Goal: Check status: Check status

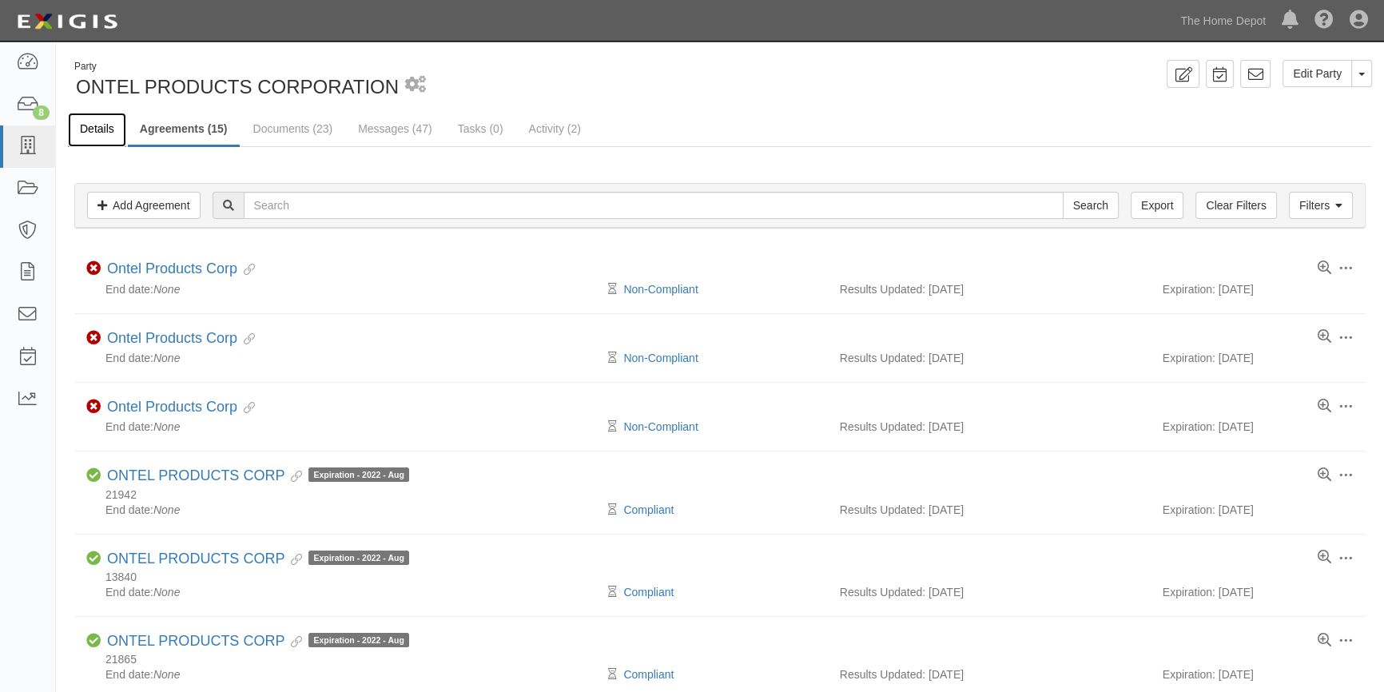
click at [78, 125] on link "Details" at bounding box center [97, 130] width 58 height 34
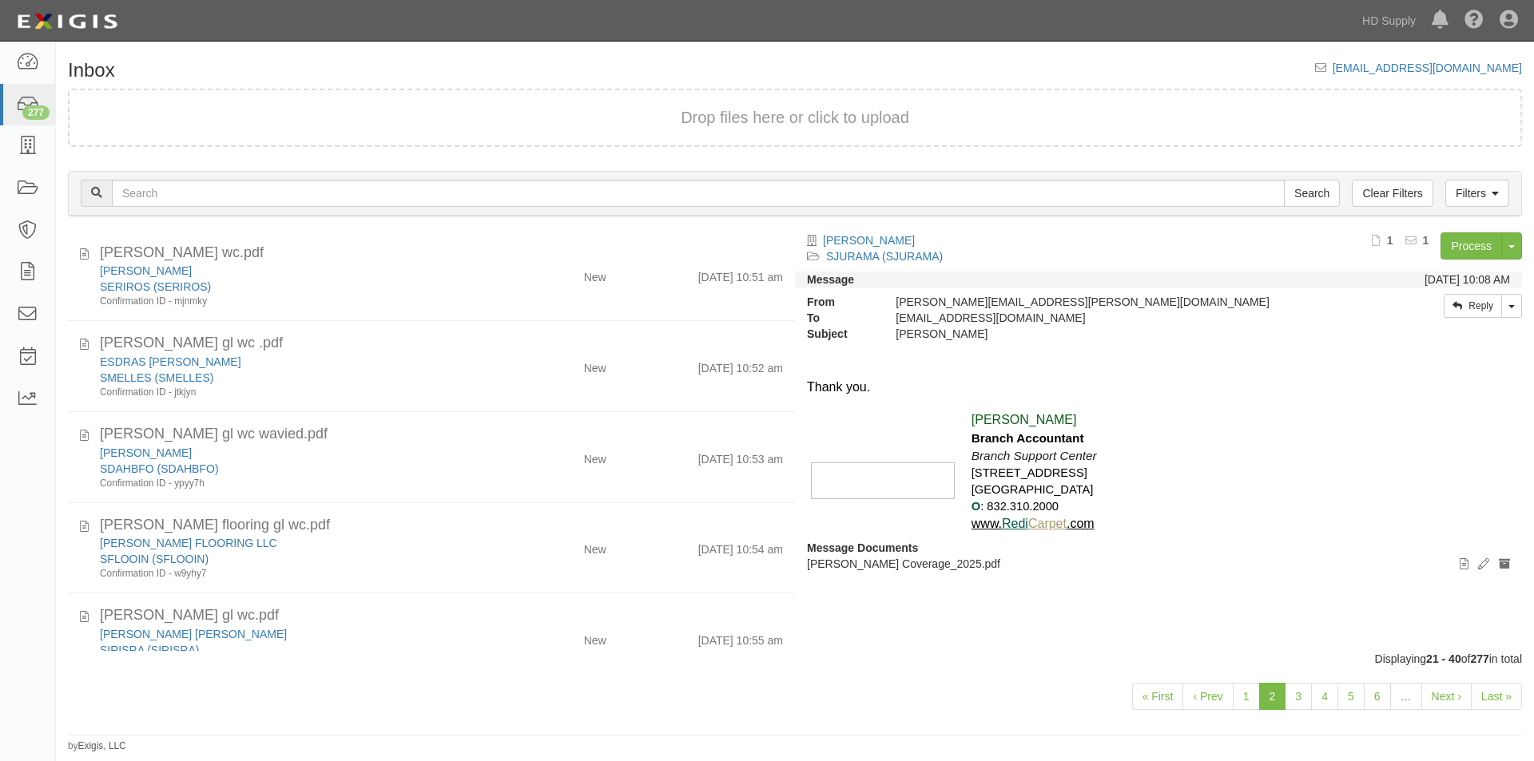
scroll to position [1405, 0]
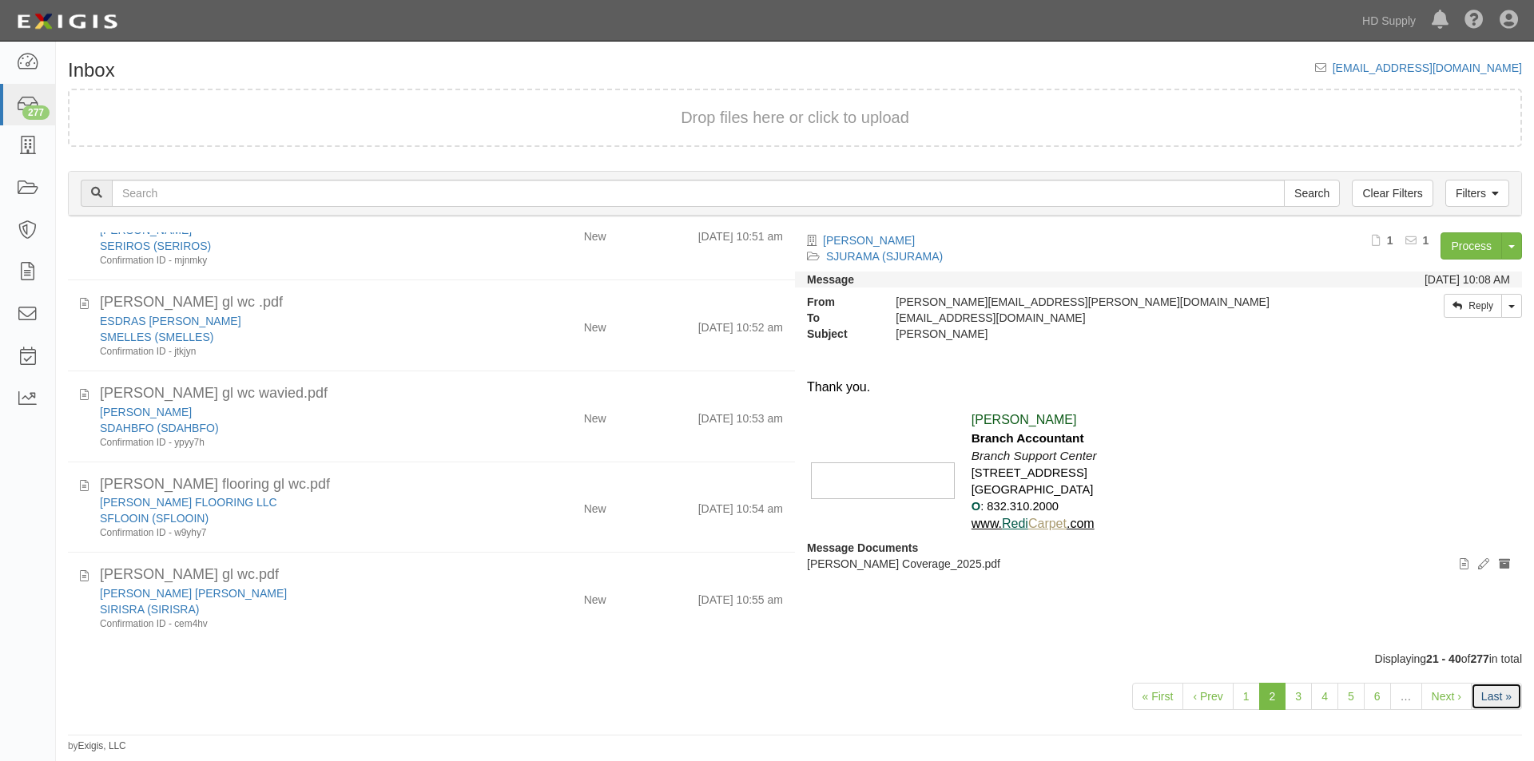
click at [1488, 697] on link "Last »" at bounding box center [1496, 696] width 51 height 27
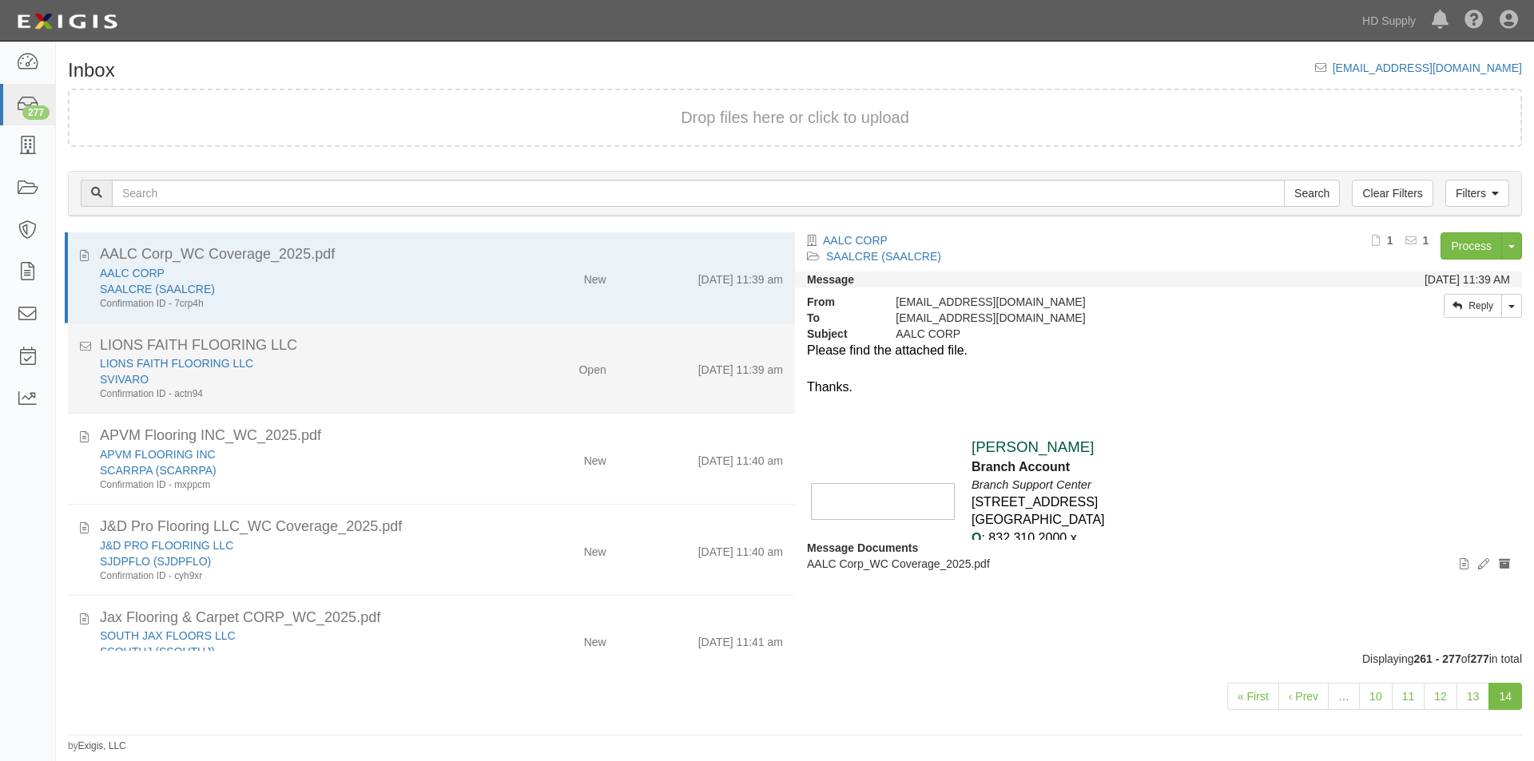
click at [448, 383] on div "SVIVARO" at bounding box center [294, 379] width 388 height 16
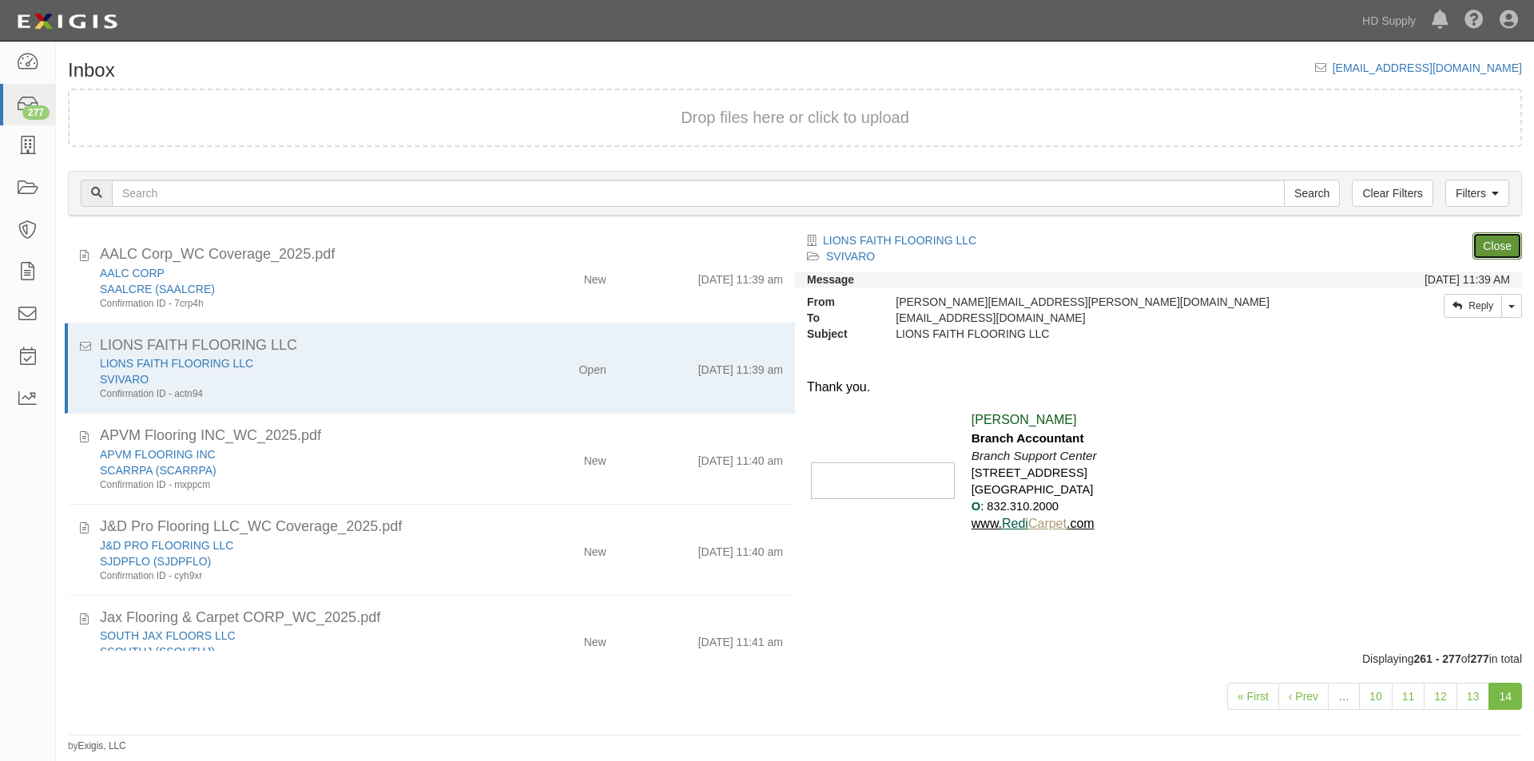
click at [1480, 245] on link "Close" at bounding box center [1497, 245] width 50 height 27
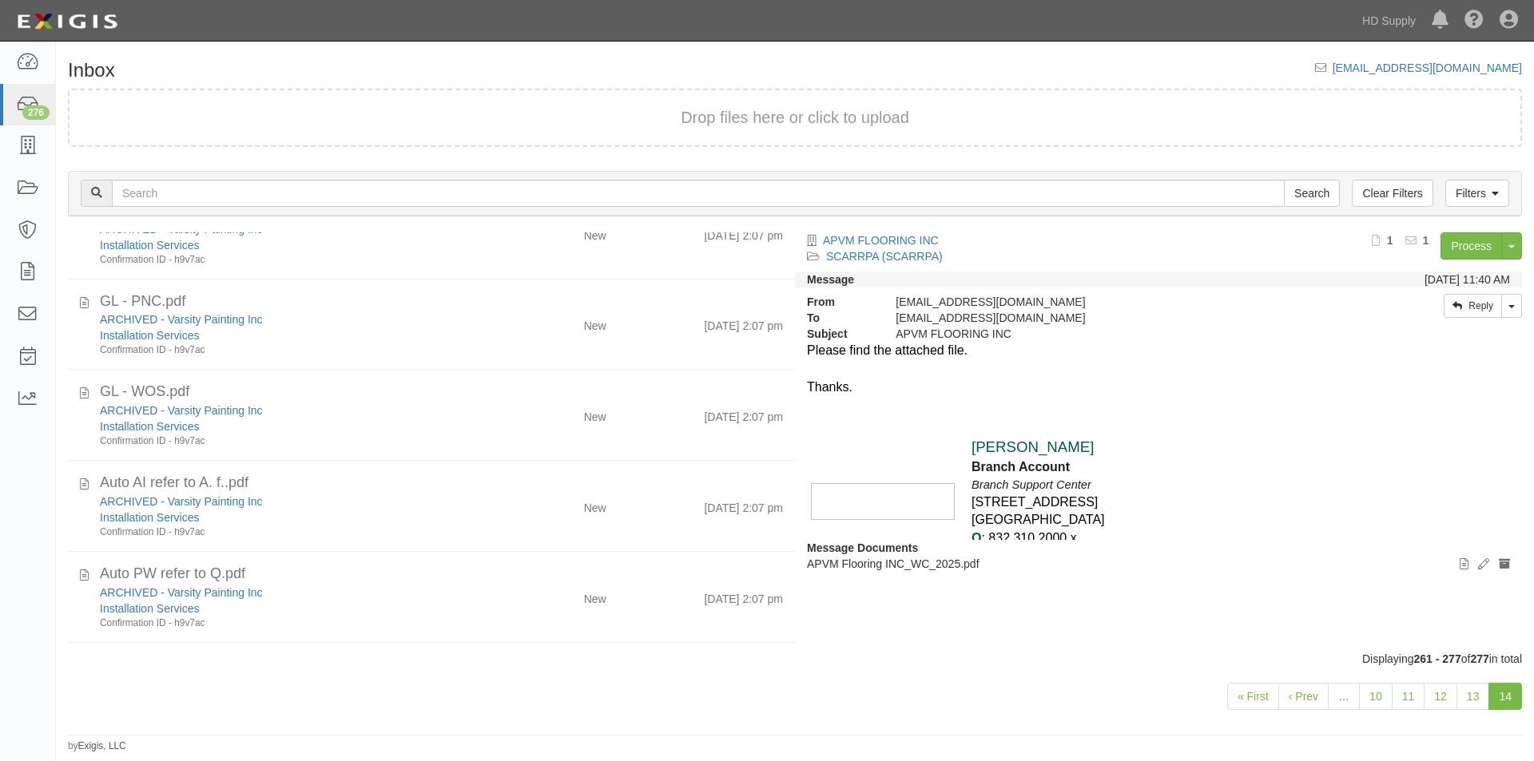
scroll to position [1042, 0]
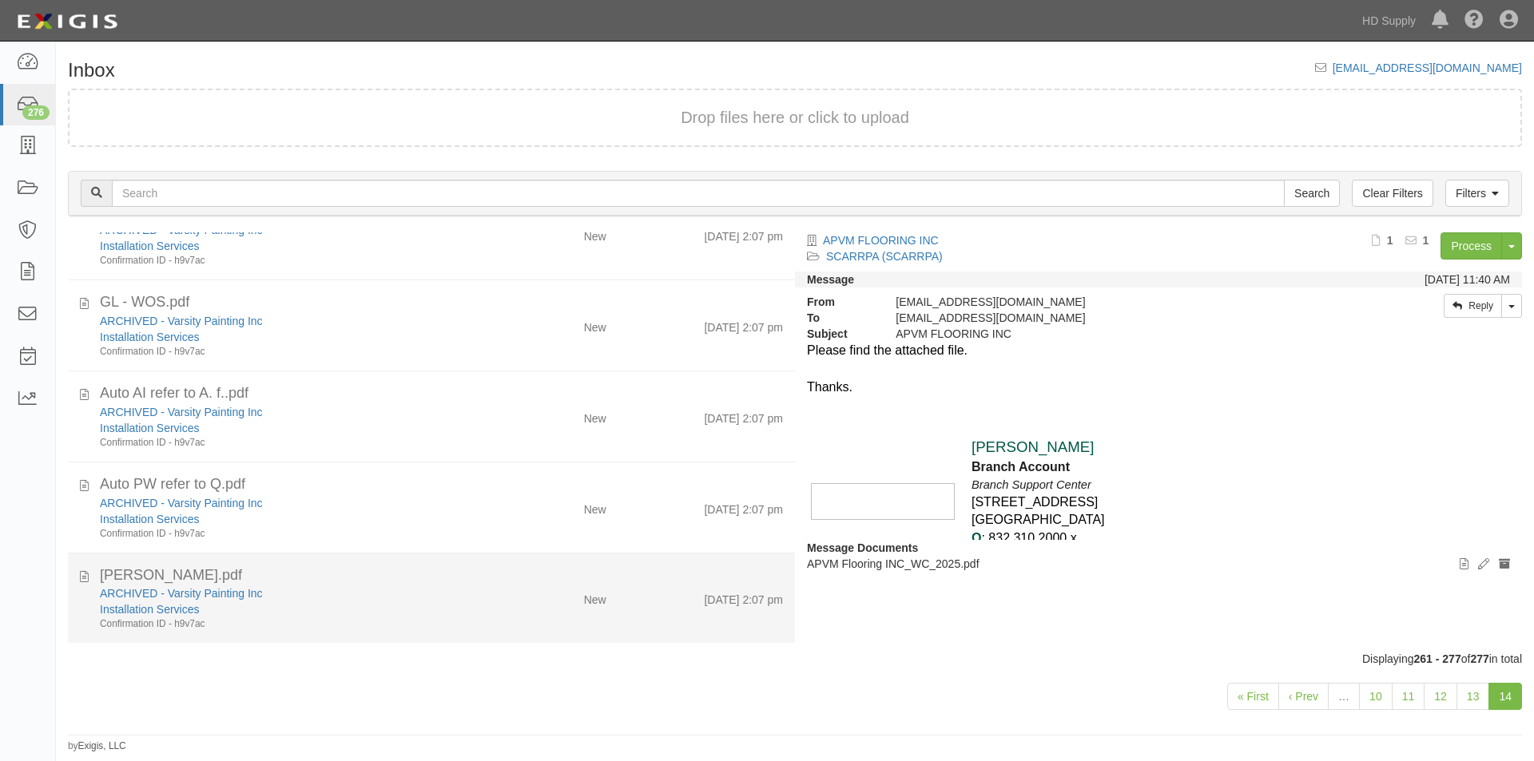
click at [465, 621] on div "Confirmation ID - h9v7ac" at bounding box center [294, 624] width 388 height 14
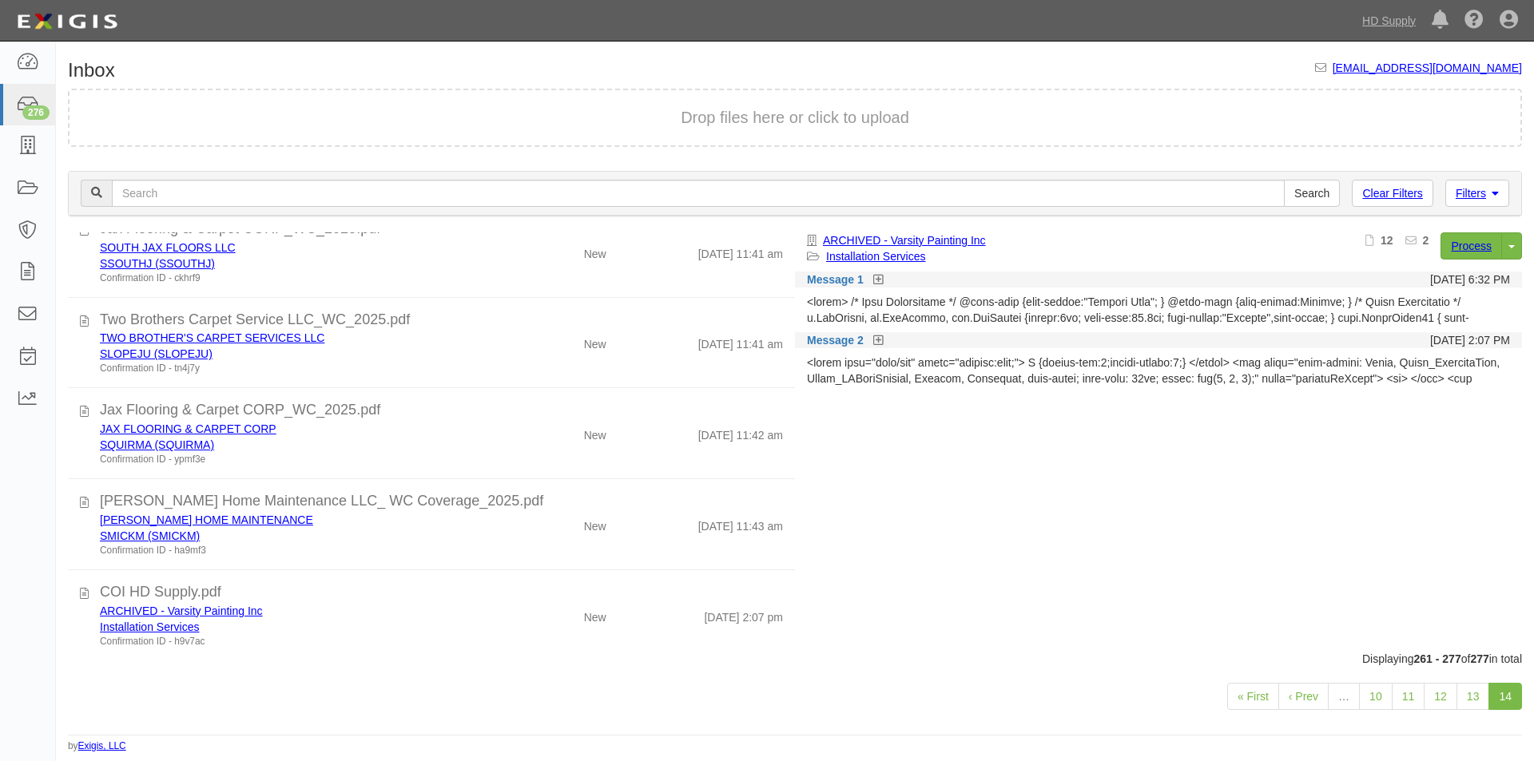
scroll to position [0, 0]
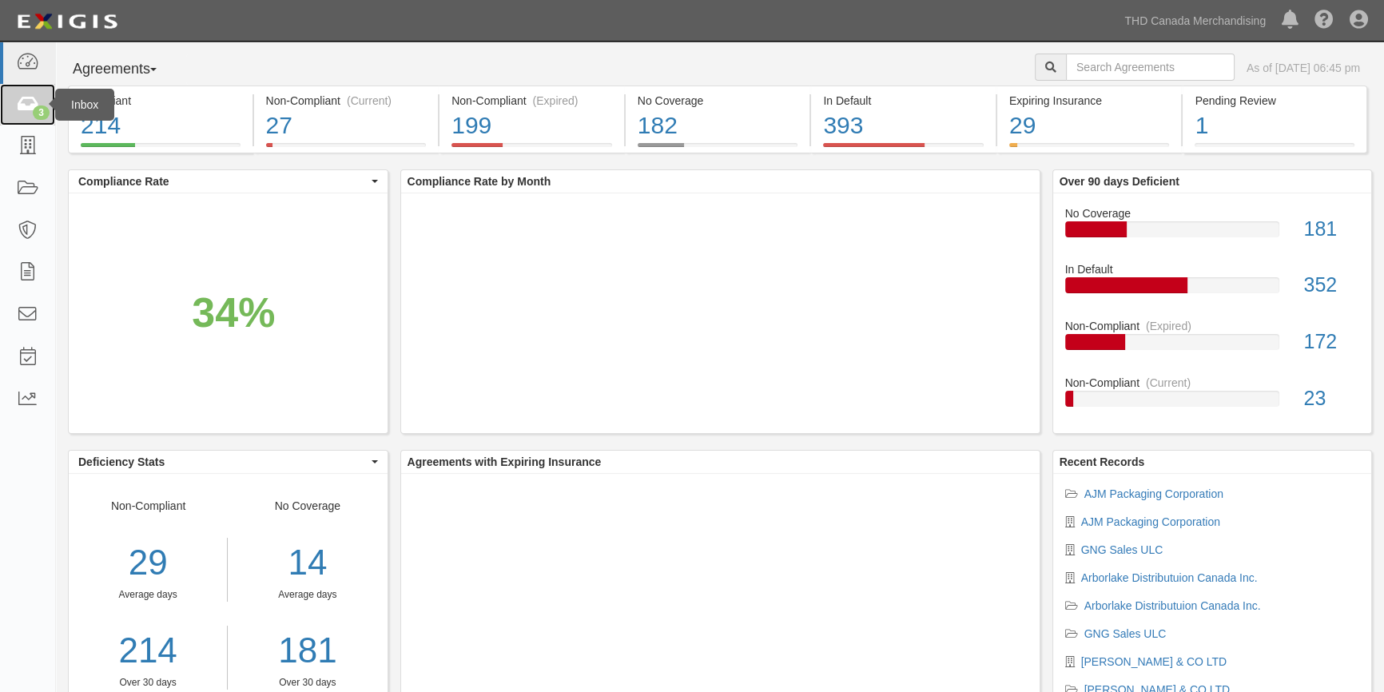
click at [34, 102] on icon at bounding box center [27, 105] width 22 height 18
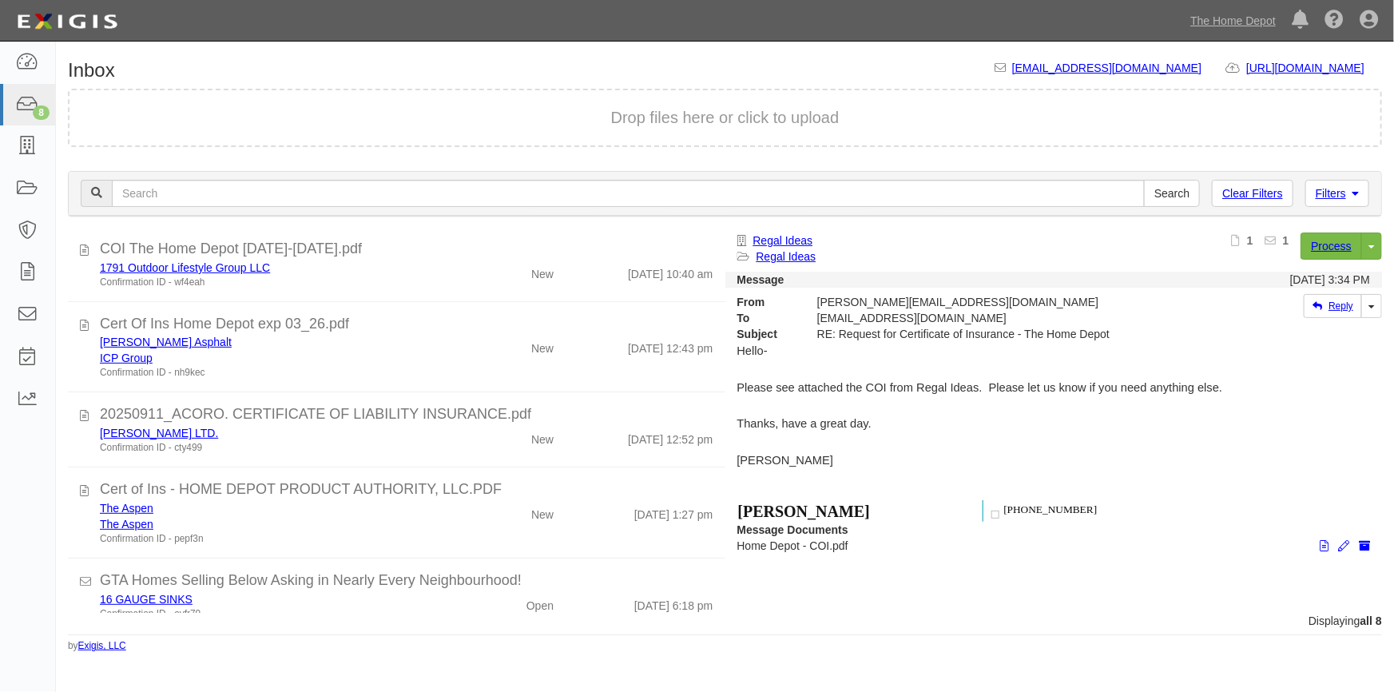
scroll to position [296, 0]
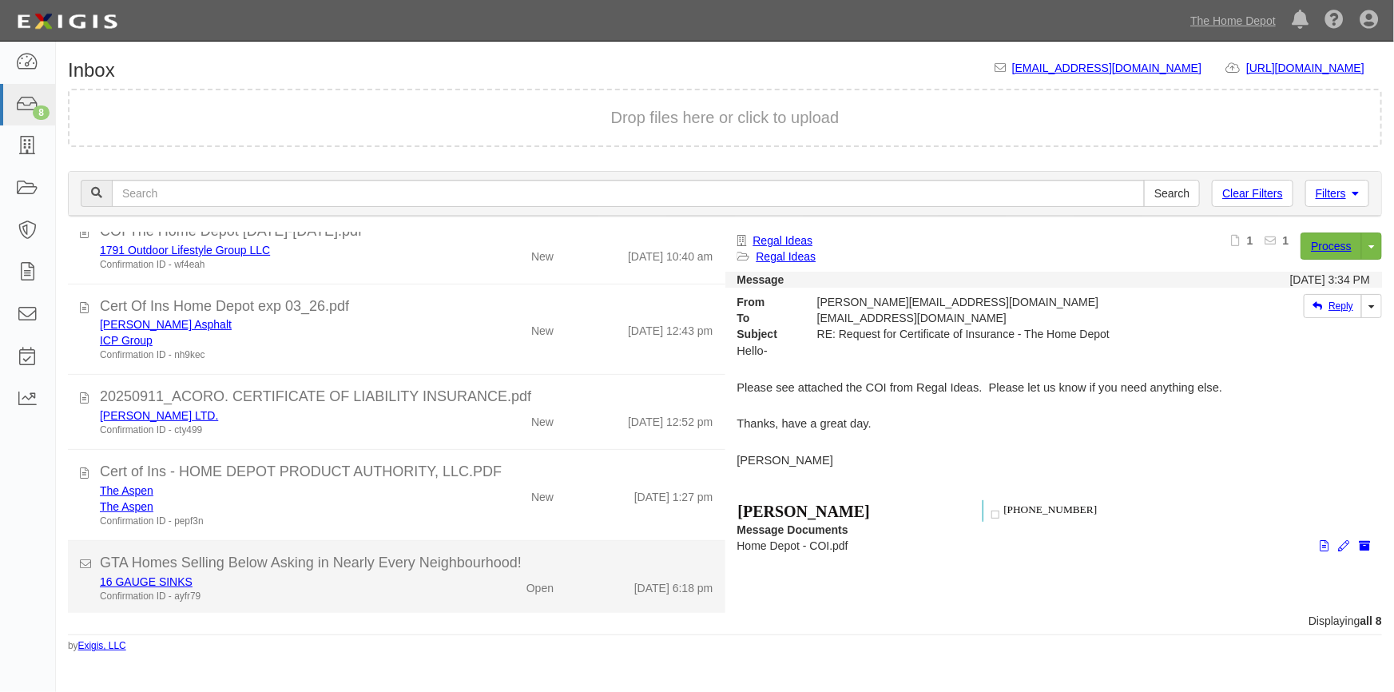
click at [414, 592] on div "Confirmation ID - ayfr79" at bounding box center [273, 597] width 347 height 14
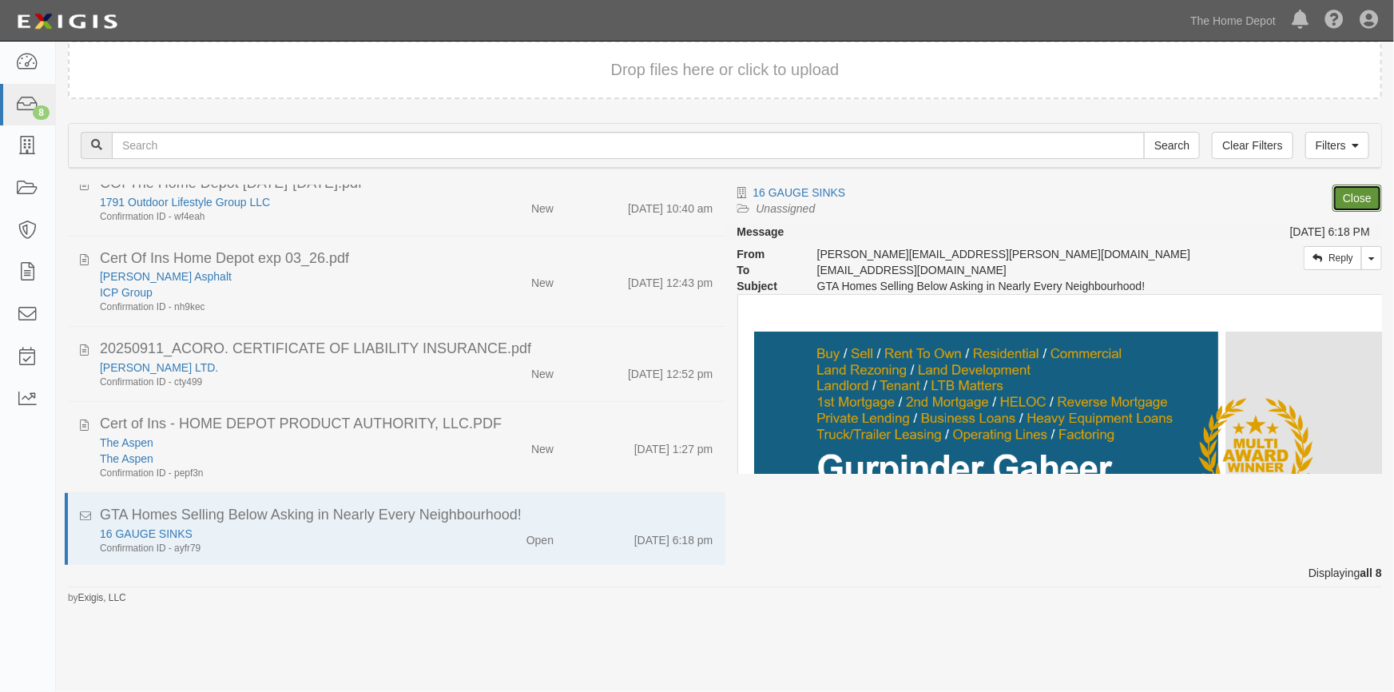
click at [1343, 196] on link "Close" at bounding box center [1357, 198] width 50 height 27
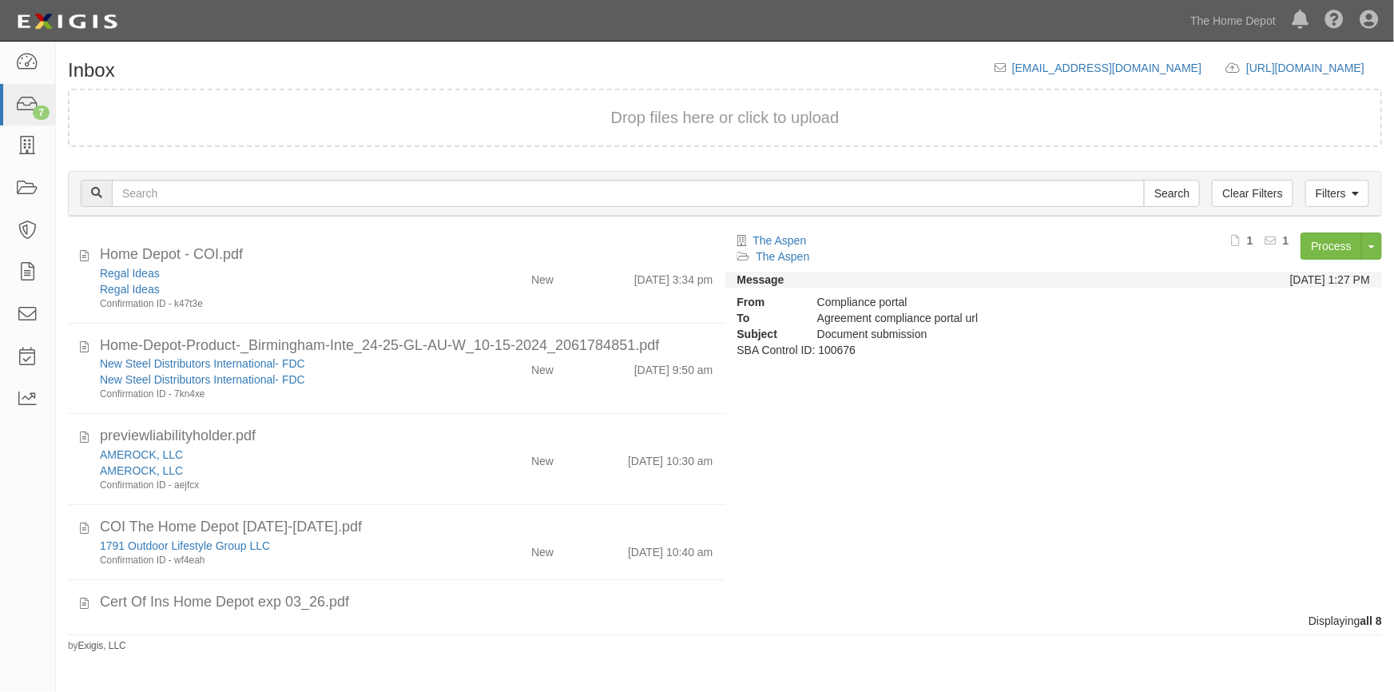
scroll to position [230, 0]
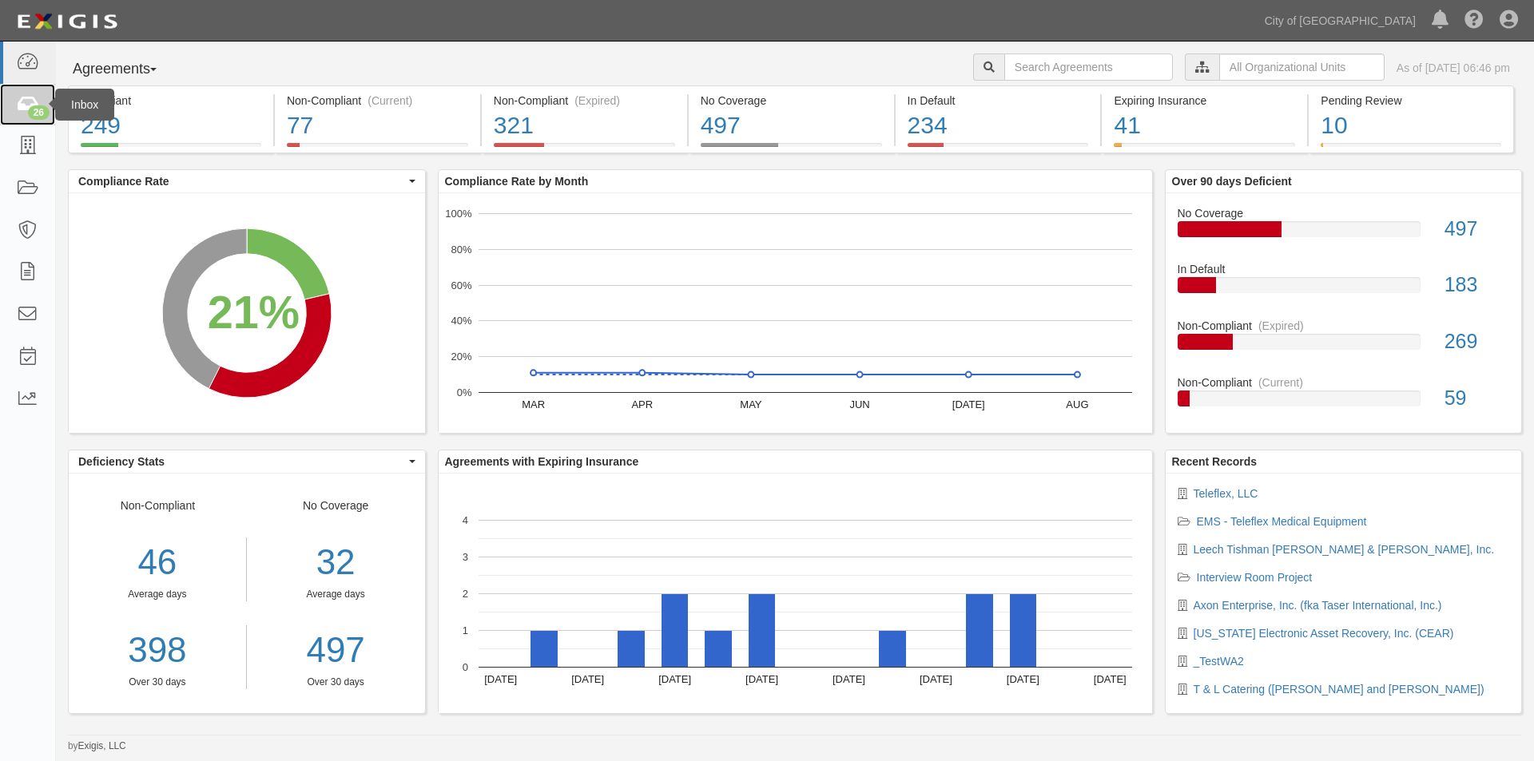
click at [23, 102] on icon at bounding box center [27, 105] width 22 height 18
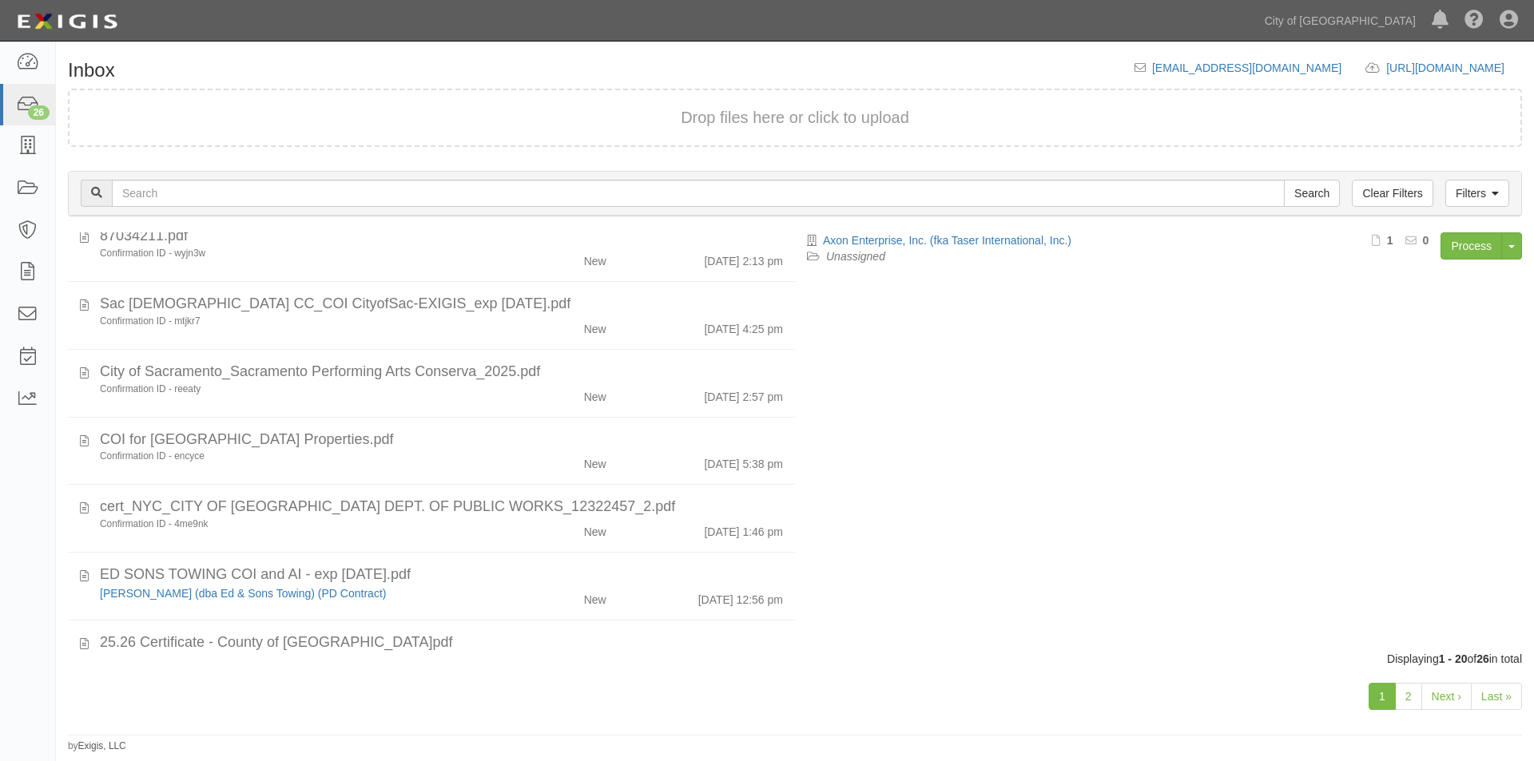
scroll to position [979, 0]
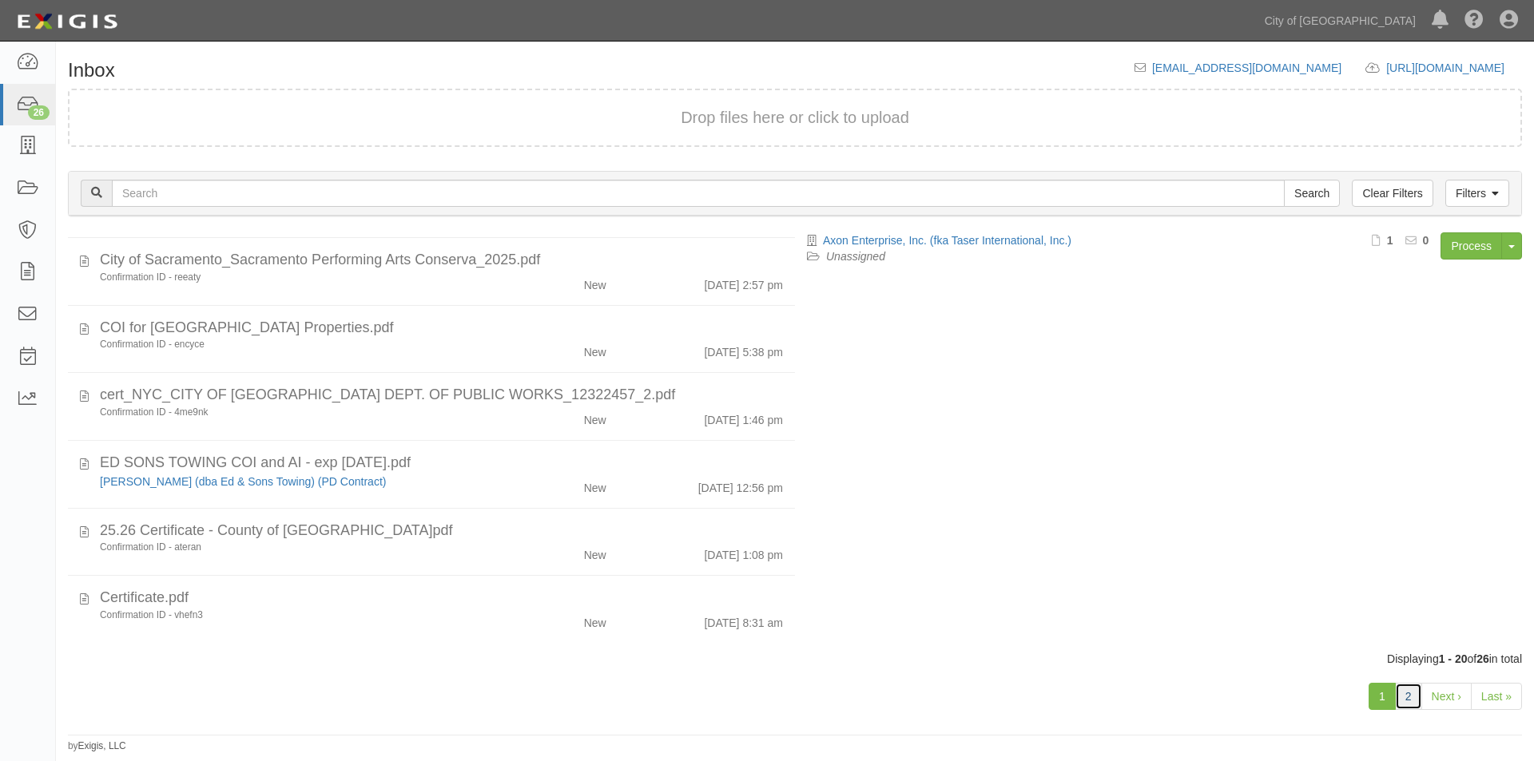
click at [1404, 701] on link "2" at bounding box center [1408, 696] width 27 height 27
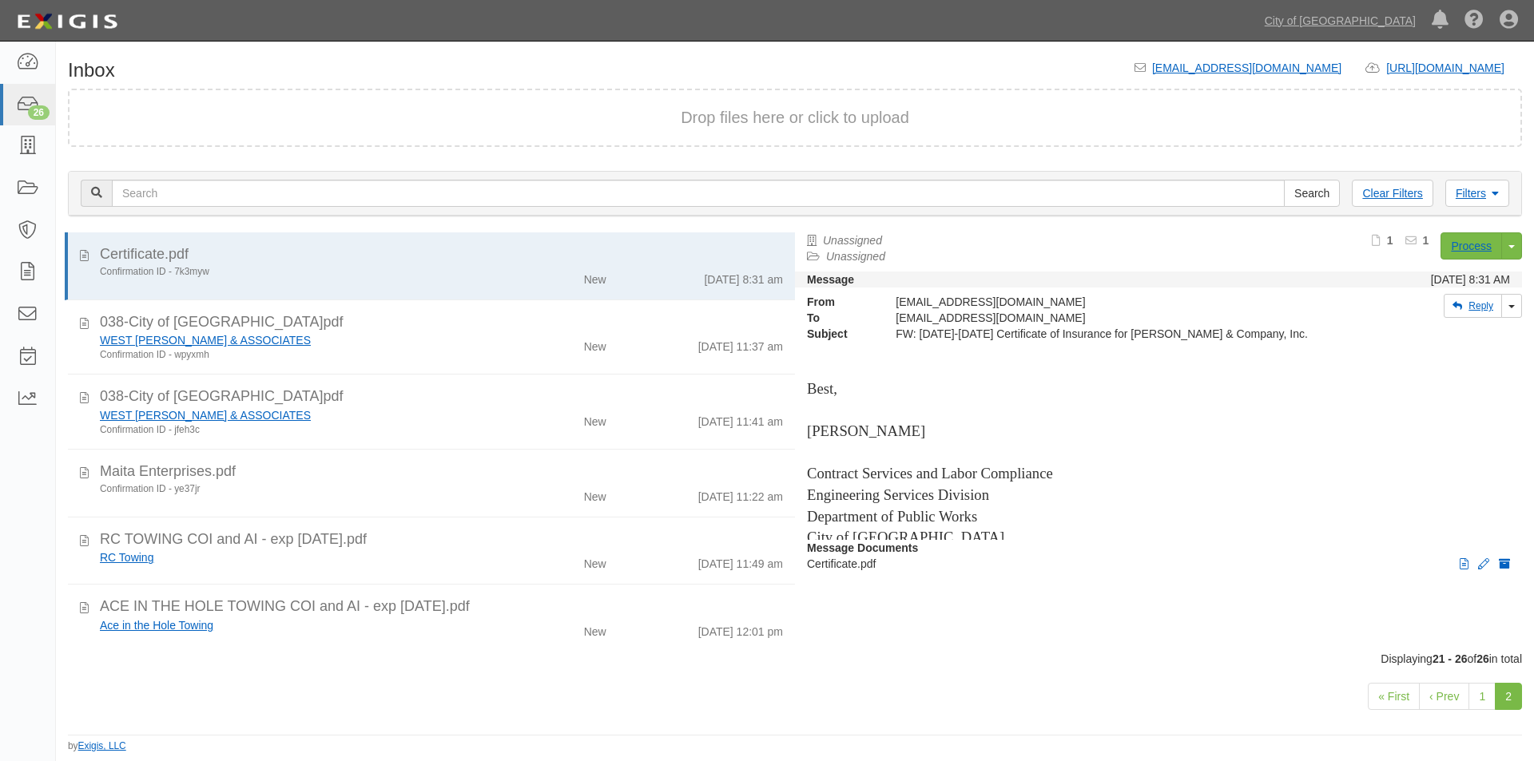
scroll to position [9, 0]
